Goal: Information Seeking & Learning: Learn about a topic

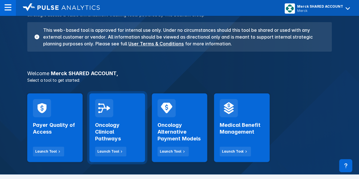
scroll to position [57, 0]
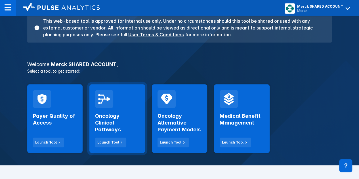
click at [124, 111] on div "Oncology Clinical Pathways Launch Tool" at bounding box center [117, 127] width 44 height 39
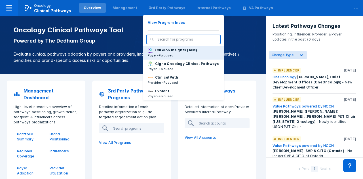
click at [167, 51] on p "Carelon Insights (AIM)" at bounding box center [176, 50] width 42 height 5
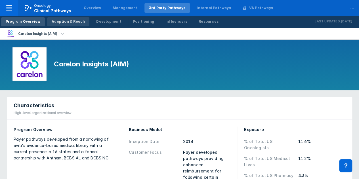
click at [59, 22] on div "Adoption & Reach" at bounding box center [68, 21] width 33 height 5
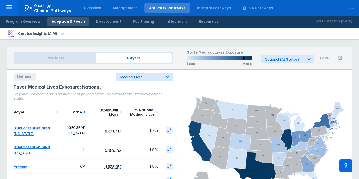
click at [83, 112] on icon at bounding box center [85, 112] width 6 height 6
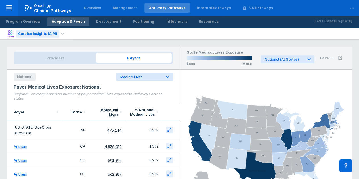
click at [44, 30] on div "Carelon Insights (AIM)" at bounding box center [37, 34] width 43 height 8
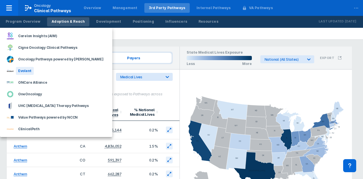
click at [26, 71] on div "Evolent" at bounding box center [25, 71] width 18 height 8
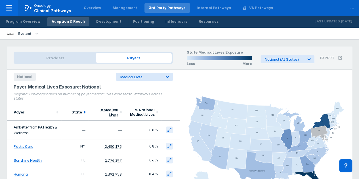
click at [84, 113] on polygon at bounding box center [85, 112] width 2 height 1
